Goal: Task Accomplishment & Management: Manage account settings

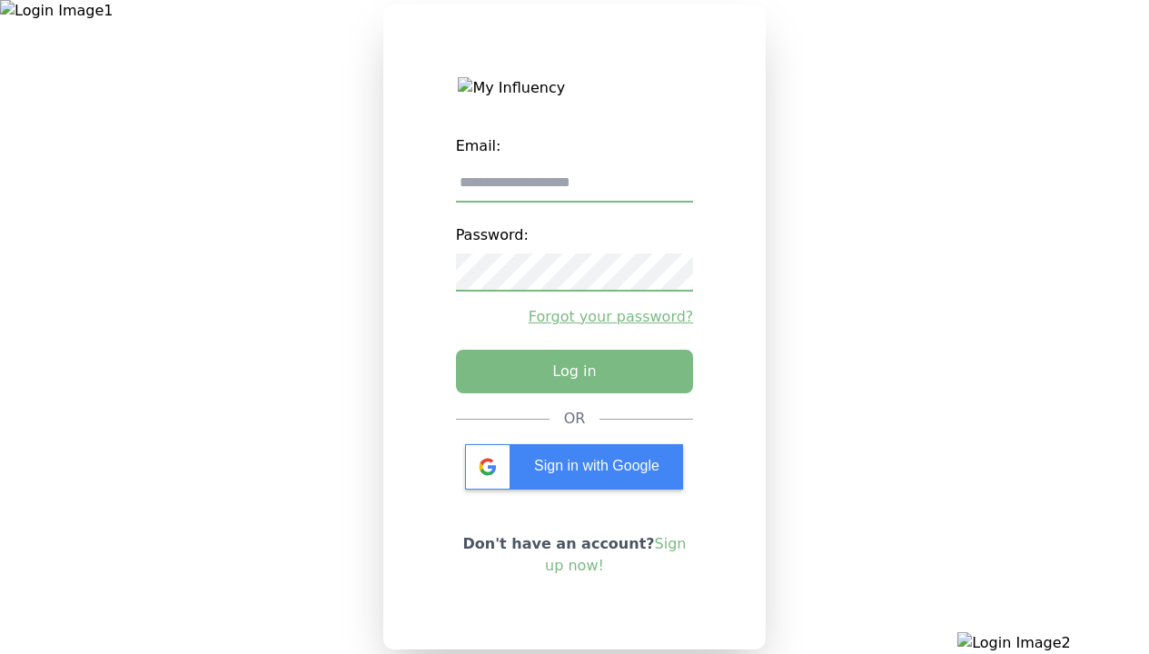
click at [574, 190] on input "email" at bounding box center [575, 183] width 238 height 38
type input "**********"
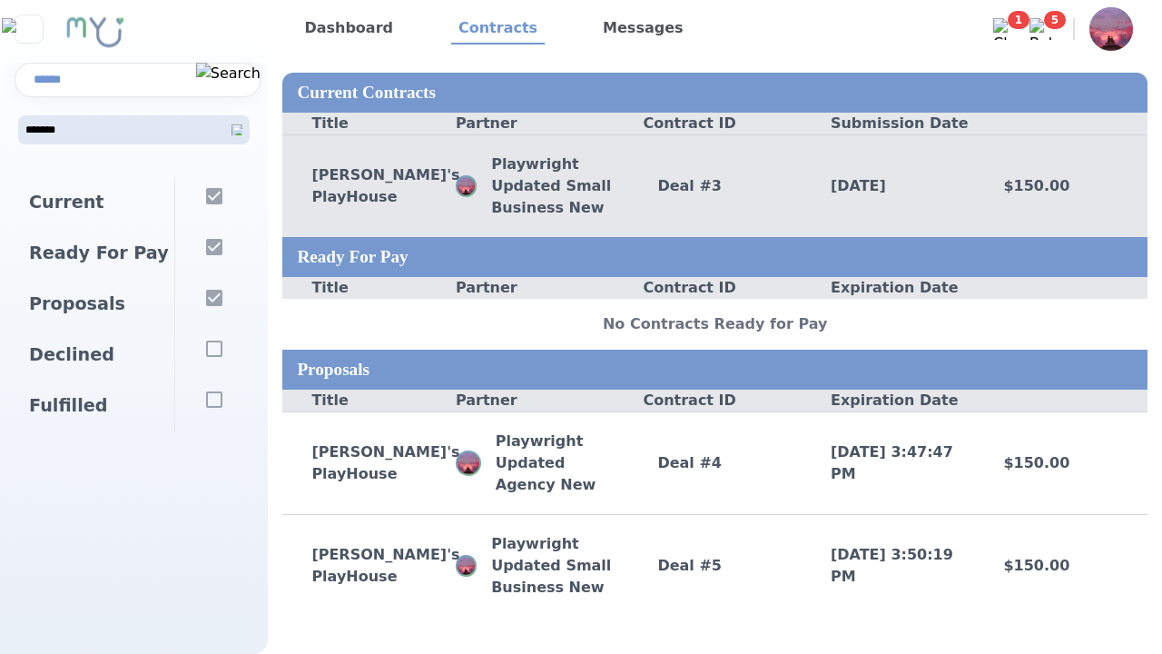
click at [715, 185] on div "Deal # 3" at bounding box center [714, 186] width 173 height 22
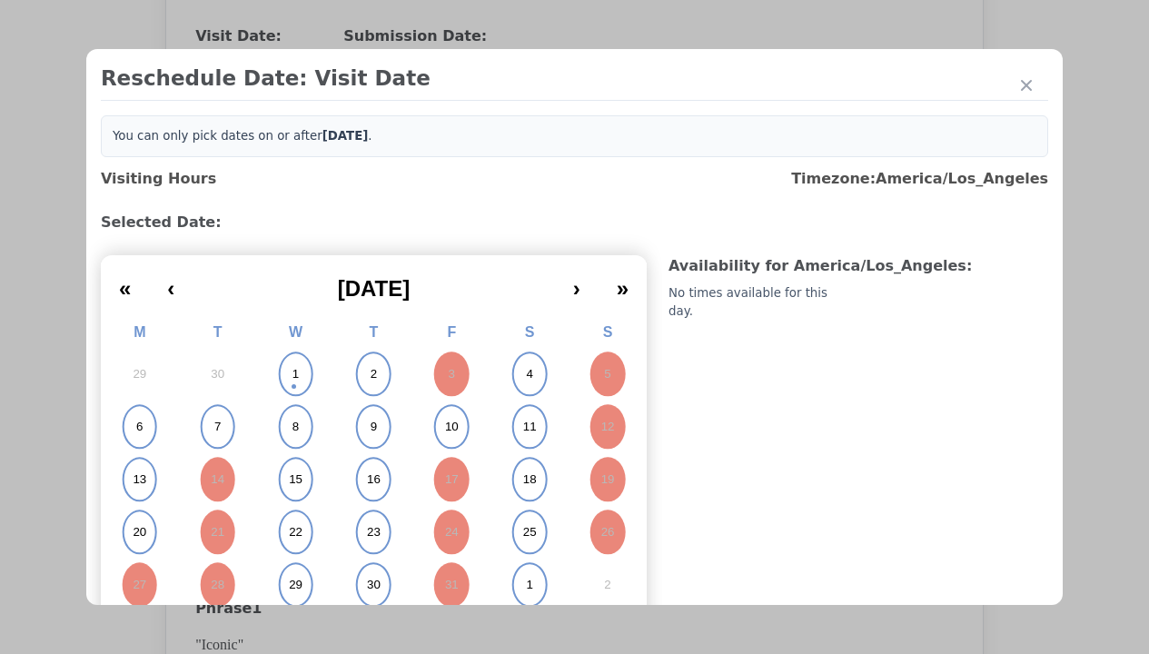
click at [139, 427] on abbr "6" at bounding box center [139, 427] width 6 height 16
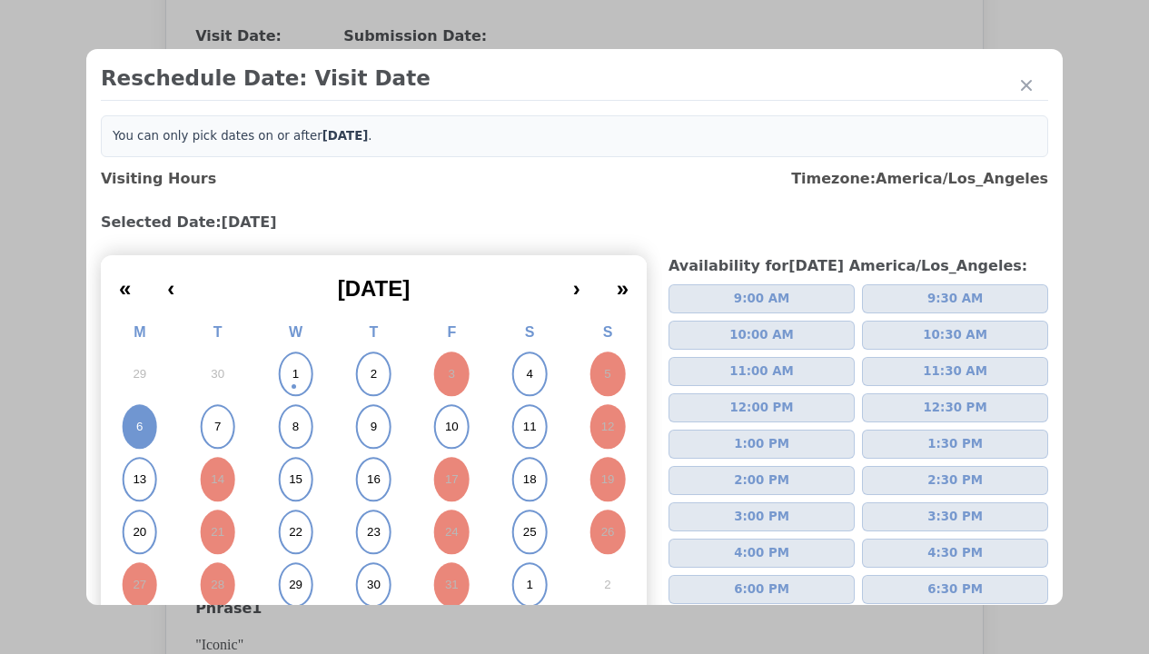
click at [754, 480] on span "2:00 PM" at bounding box center [761, 480] width 55 height 18
click at [288, 410] on div "Update Submission Date" at bounding box center [288, 408] width 150 height 18
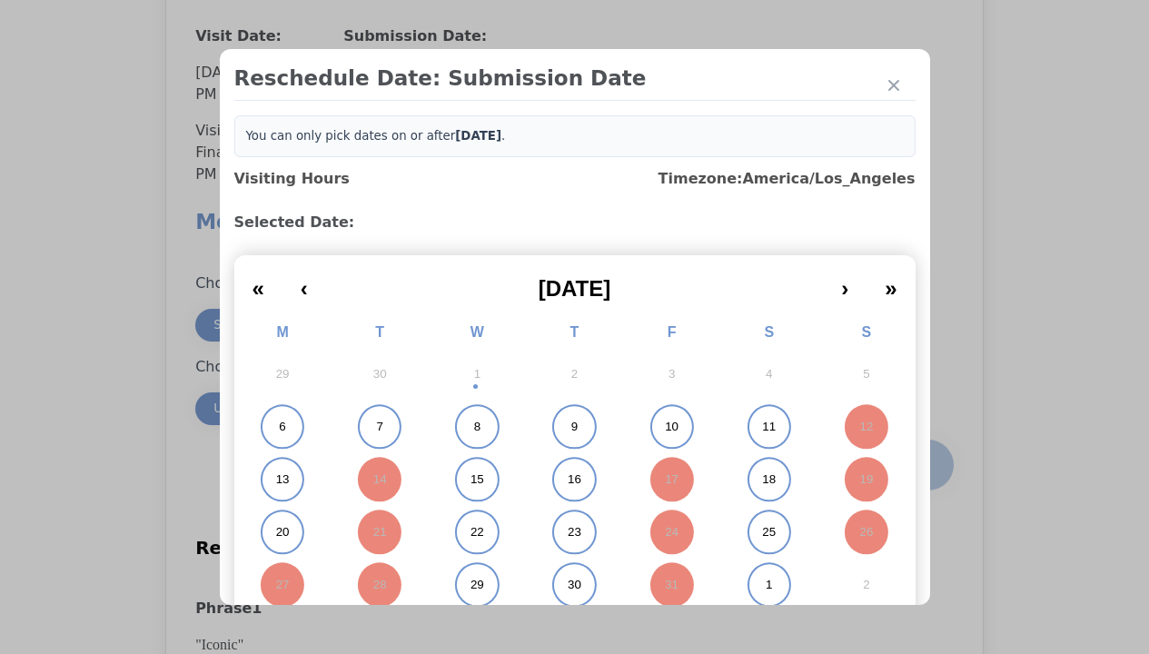
click at [279, 427] on abbr "6" at bounding box center [282, 427] width 6 height 16
click at [890, 467] on div "Submit Date Change" at bounding box center [890, 465] width 90 height 36
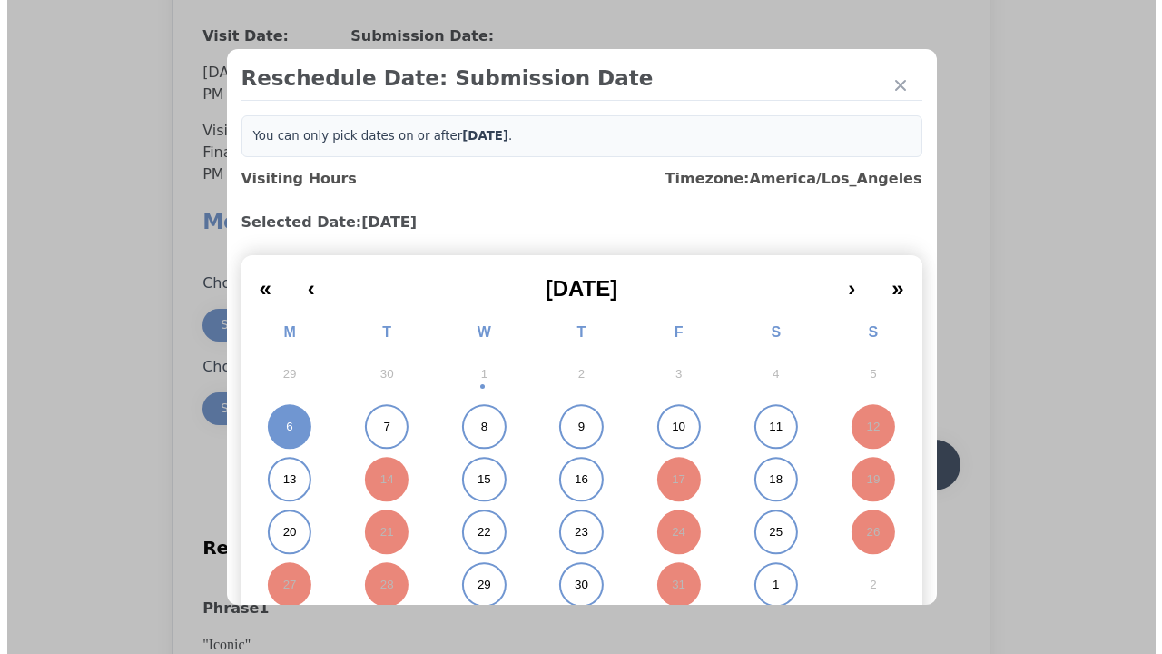
scroll to position [1594, 0]
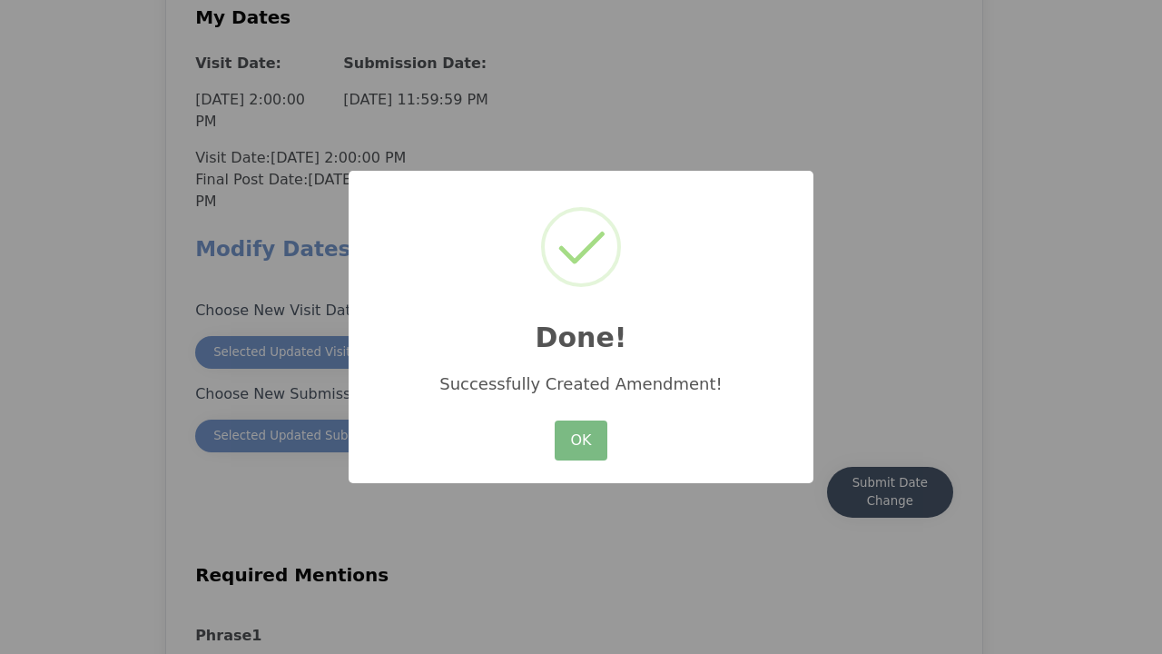
click at [581, 441] on button "OK" at bounding box center [581, 440] width 53 height 40
